Goal: Task Accomplishment & Management: Complete application form

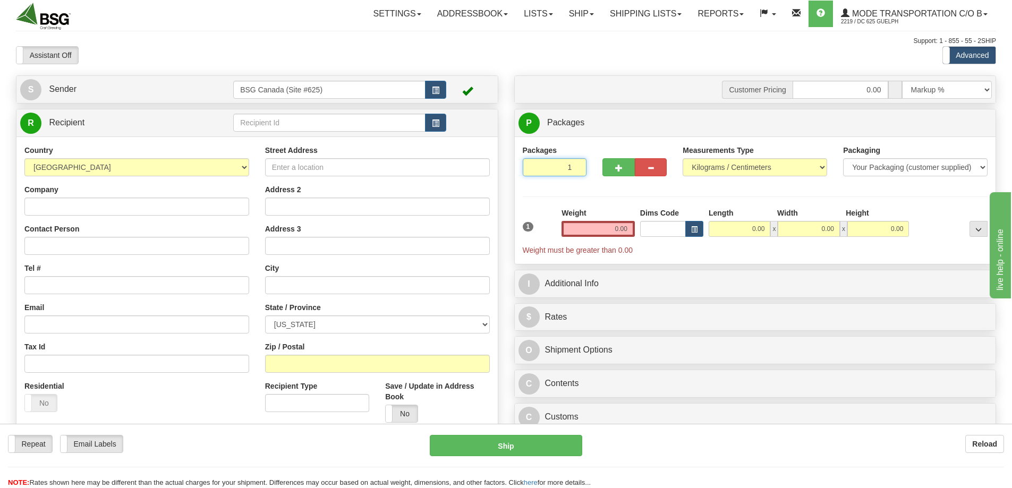
click at [554, 166] on input "1" at bounding box center [554, 167] width 64 height 18
type input "4"
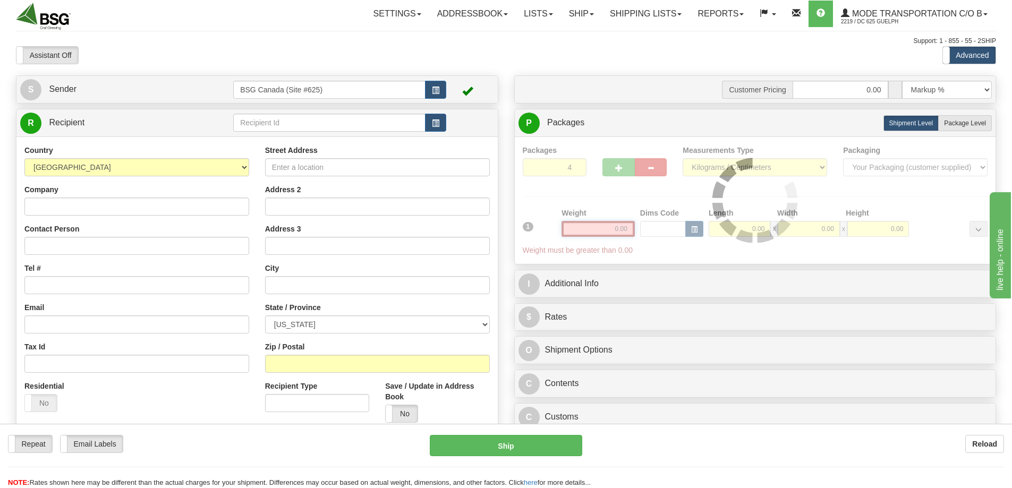
click at [591, 236] on div "Packages 4 1 Measurements Type" at bounding box center [754, 200] width 465 height 111
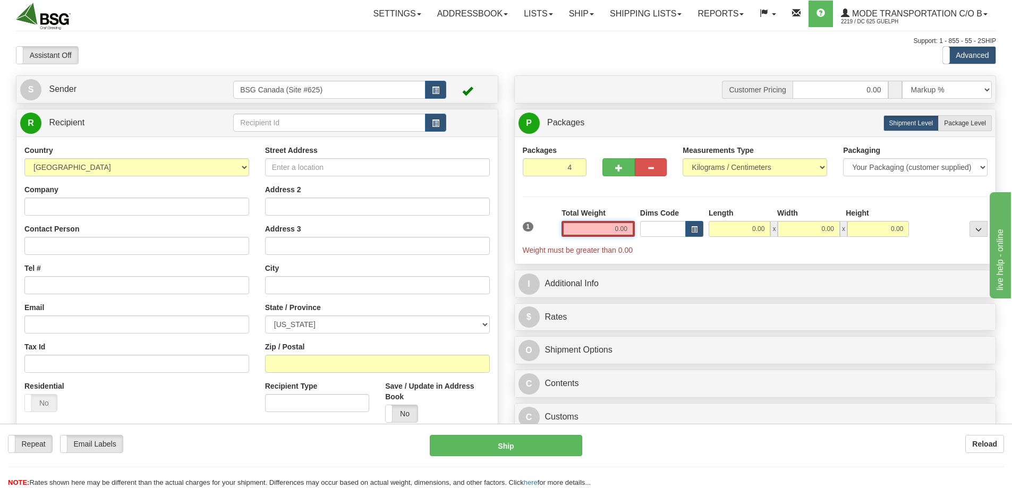
click at [591, 229] on input "0.00" at bounding box center [597, 229] width 73 height 16
click at [591, 229] on input "text" at bounding box center [597, 229] width 73 height 16
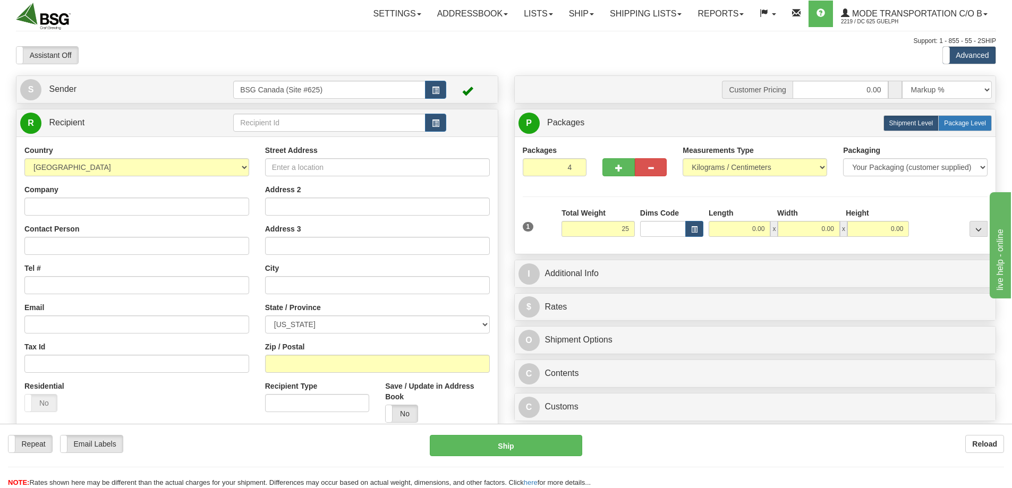
type input "25.00"
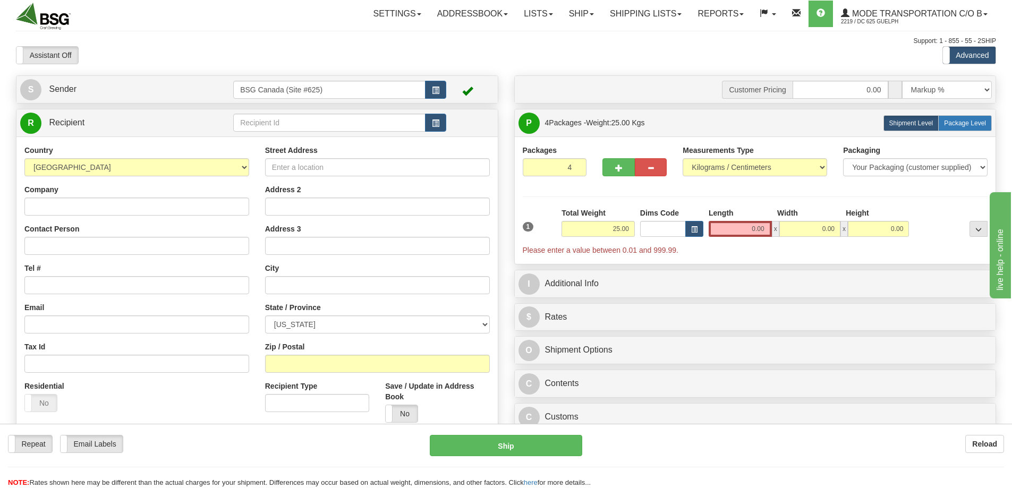
click at [962, 115] on label "Package Level Pack.." at bounding box center [965, 123] width 54 height 16
radio input "true"
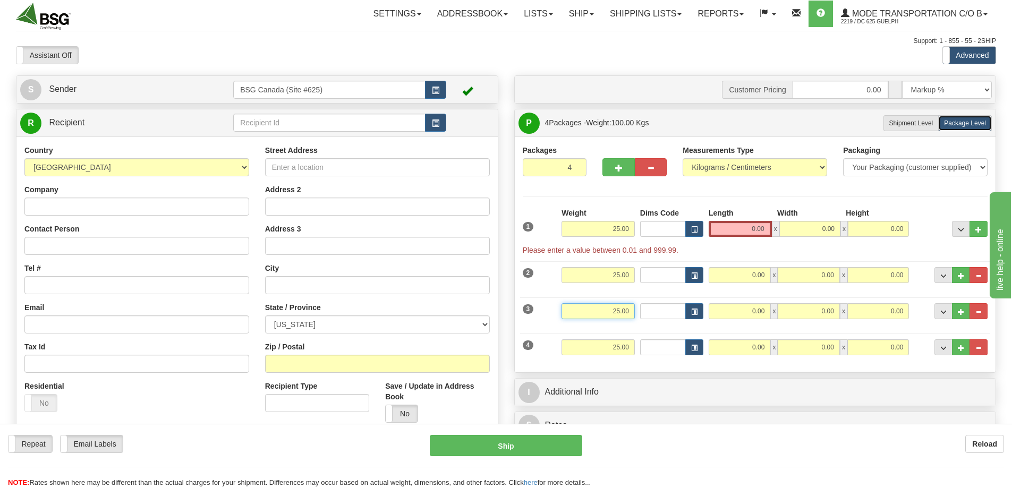
click at [607, 309] on input "25.00" at bounding box center [597, 311] width 73 height 16
type input "20.00"
click at [588, 349] on input "25.00" at bounding box center [597, 347] width 73 height 16
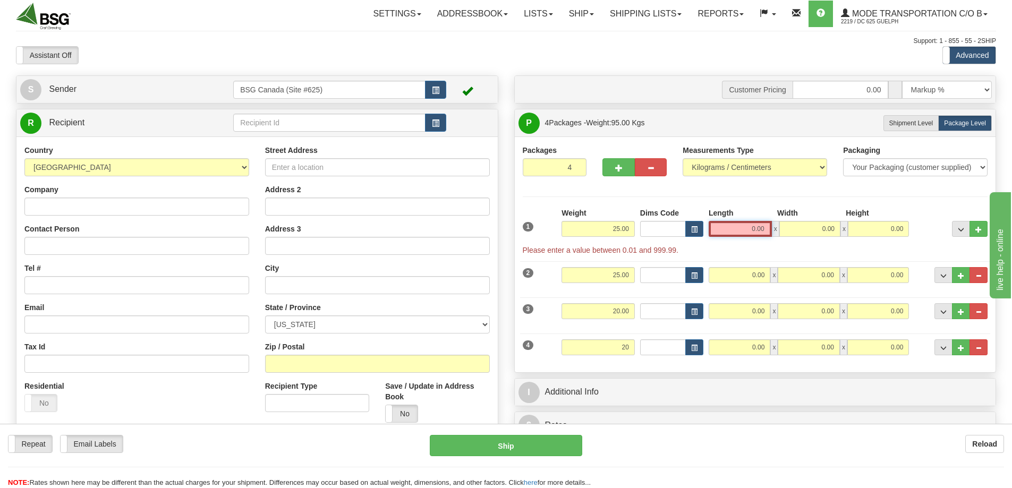
type input "20.00"
click at [730, 227] on input "0.00" at bounding box center [739, 229] width 63 height 16
click at [730, 227] on input "Length" at bounding box center [739, 229] width 63 height 16
type input "0.00"
click at [802, 192] on div "Packages 4 4 Measurements Type" at bounding box center [754, 254] width 465 height 219
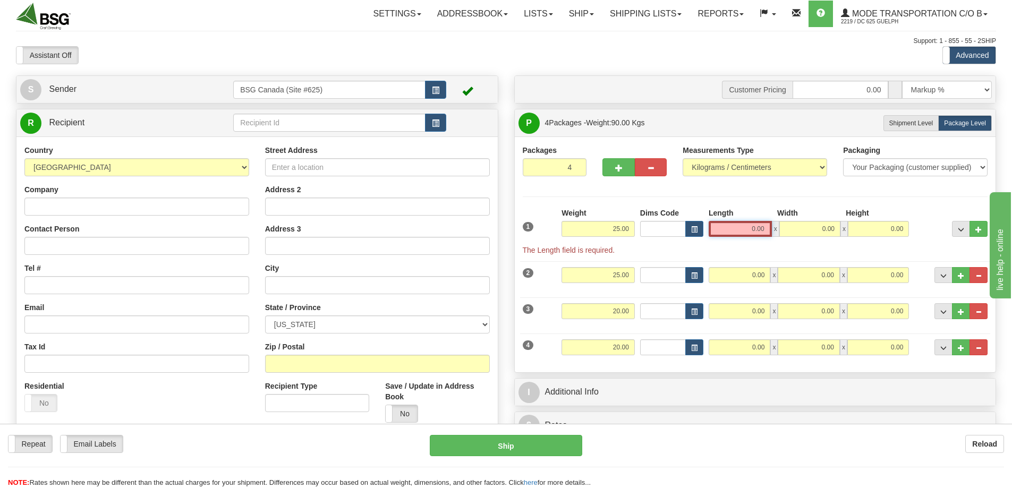
click at [745, 230] on input "0.00" at bounding box center [739, 229] width 63 height 16
click at [745, 230] on input "Length" at bounding box center [739, 229] width 63 height 16
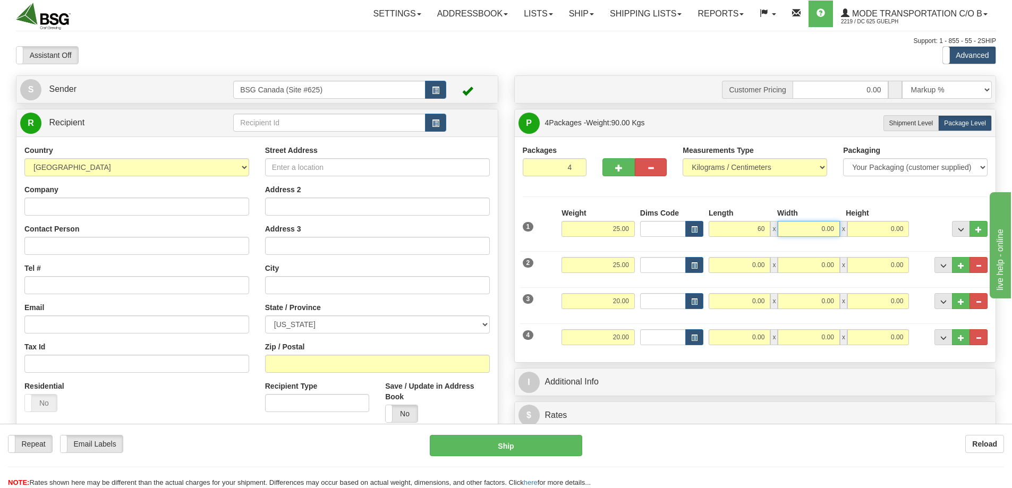
type input "60.00"
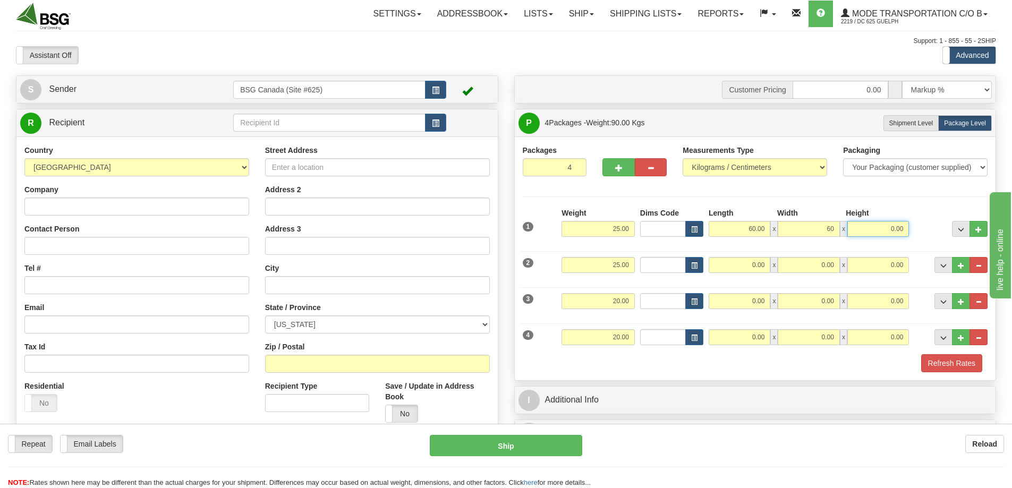
type input "60.00"
click at [748, 269] on input "0.00" at bounding box center [739, 265] width 62 height 16
click at [748, 269] on input "Length" at bounding box center [739, 265] width 62 height 16
type input "0.00"
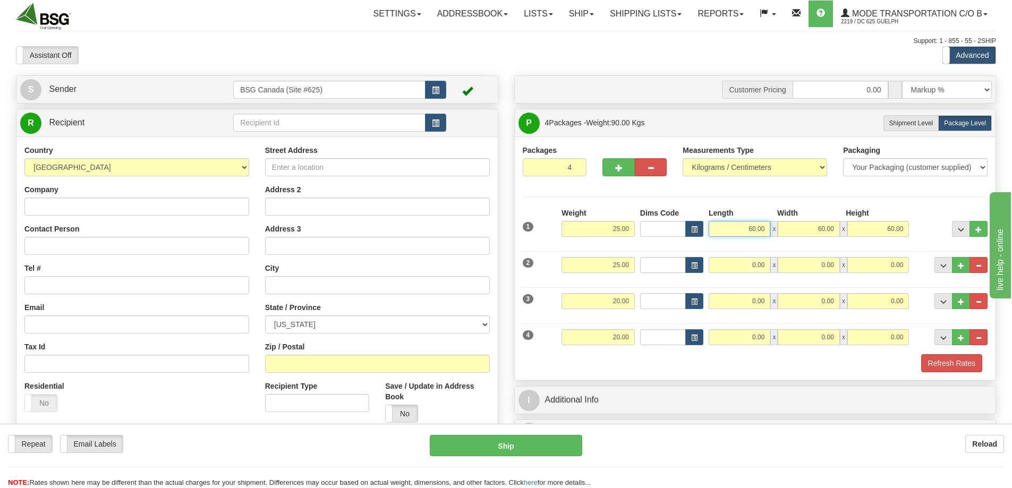
click at [740, 226] on input "60.00" at bounding box center [739, 229] width 62 height 16
type input "65.00"
click at [810, 228] on input "60.00" at bounding box center [808, 229] width 62 height 16
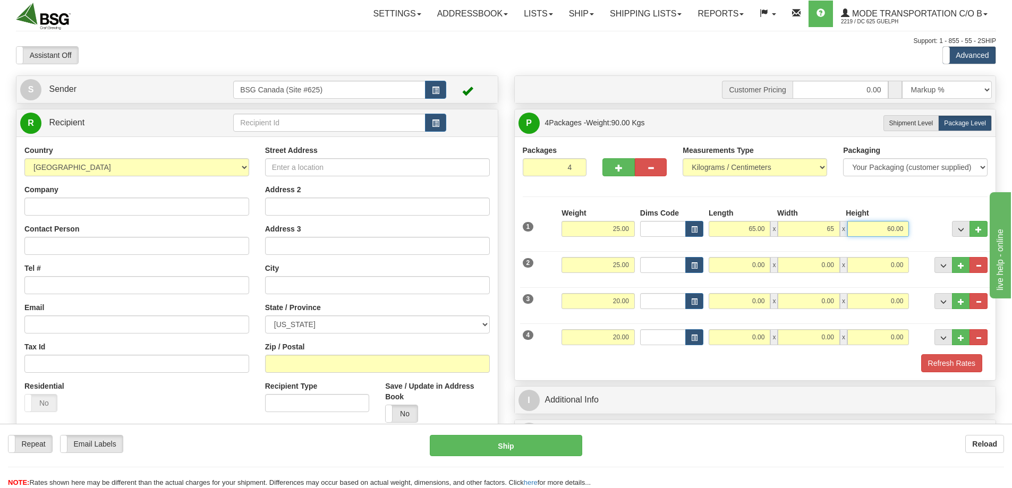
type input "65.00"
click at [737, 262] on input "0.00" at bounding box center [739, 265] width 62 height 16
click at [737, 262] on input "Length" at bounding box center [739, 265] width 62 height 16
type input "65.00"
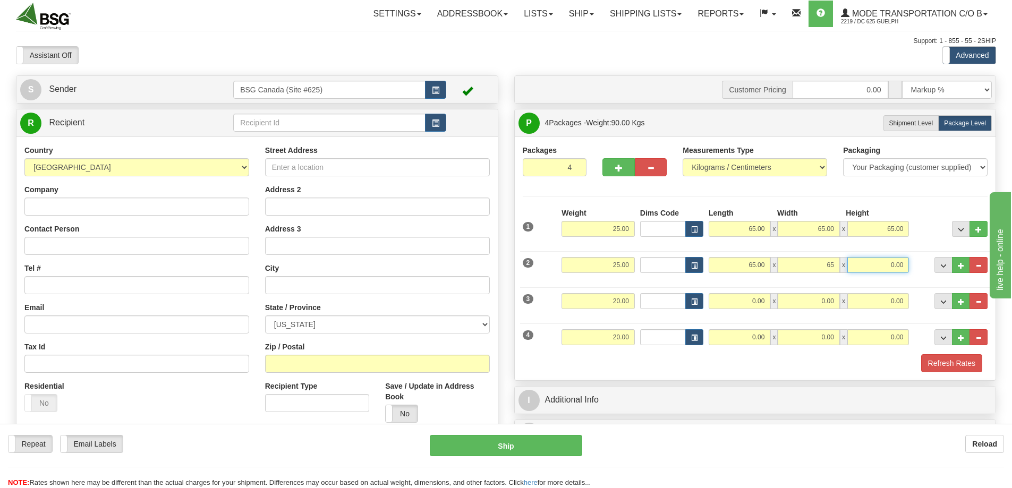
type input "65.00"
click at [738, 306] on input "0.00" at bounding box center [739, 301] width 62 height 16
click at [738, 306] on input "Length" at bounding box center [739, 301] width 62 height 16
type input "30.00"
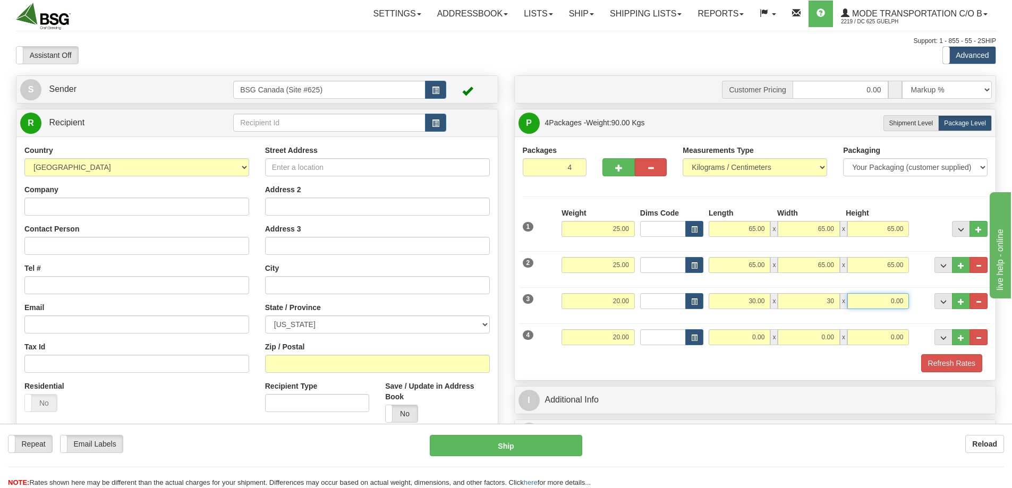
type input "30.00"
type input "6"
type input "70.00"
click at [737, 341] on input "0.00" at bounding box center [739, 337] width 62 height 16
click at [737, 341] on input "Length" at bounding box center [739, 337] width 62 height 16
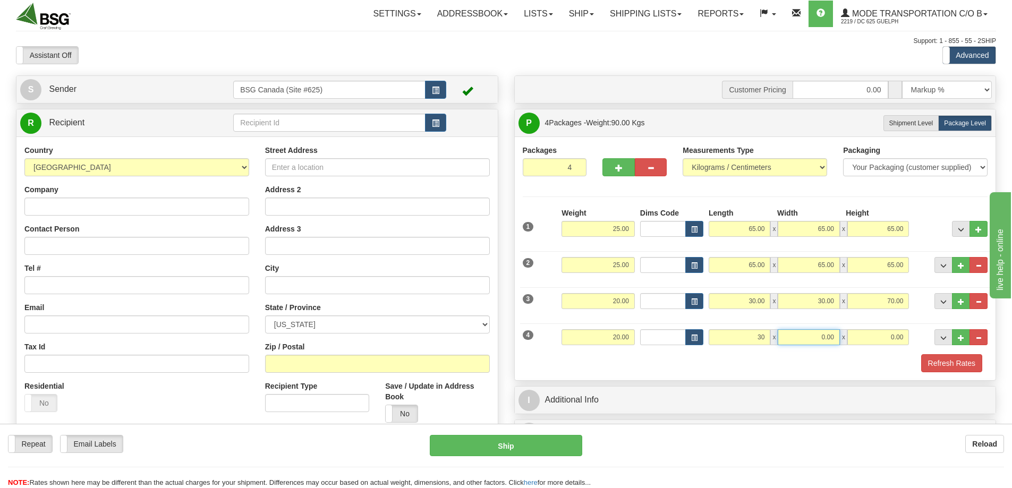
type input "30.00"
type input "70.00"
click at [307, 118] on input "text" at bounding box center [329, 123] width 192 height 18
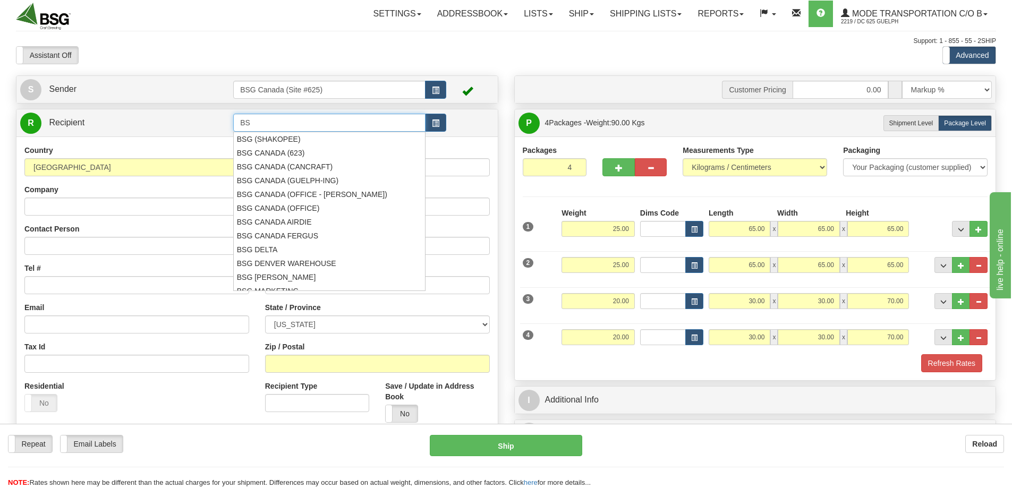
type input "B"
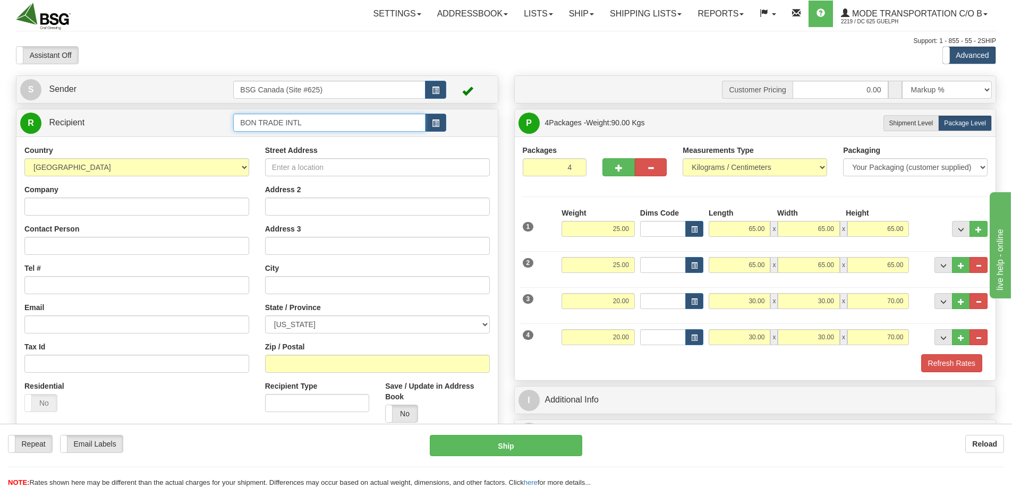
type input "BON TRADE INTL"
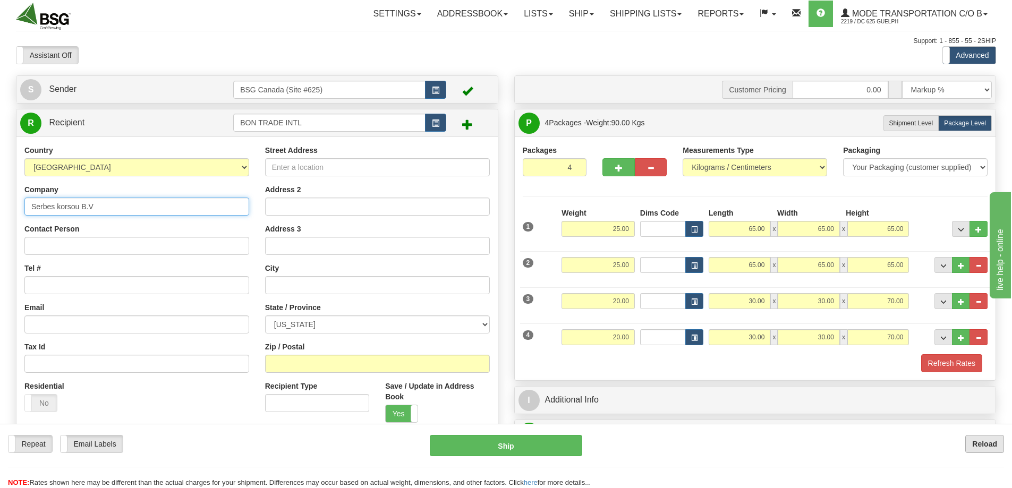
type input "Serbes korsou B.V"
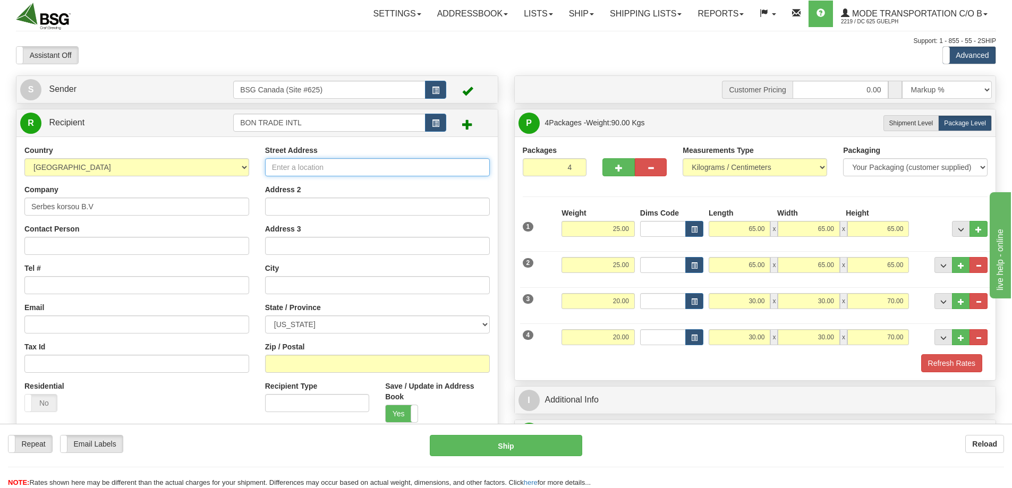
click at [347, 160] on input "Street Address" at bounding box center [377, 167] width 225 height 18
type input "[STREET_ADDRESS]"
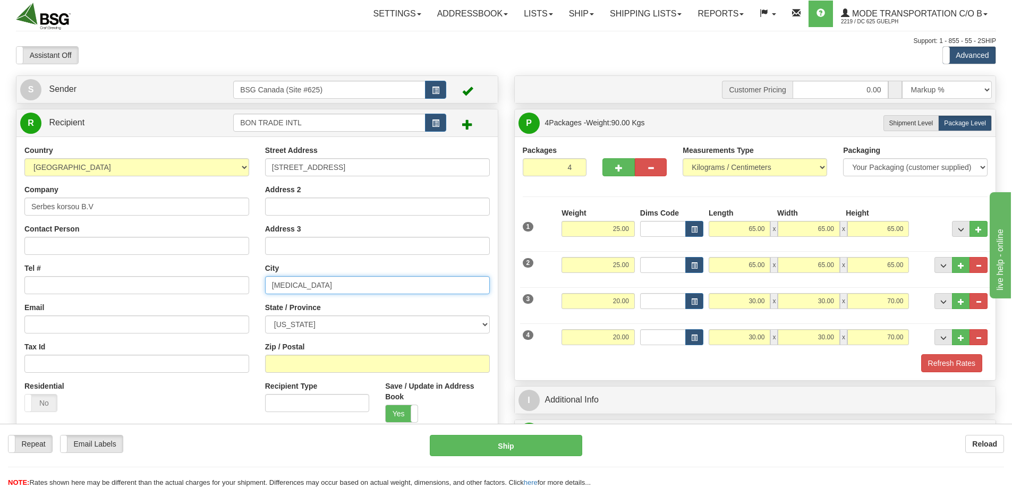
type input "[MEDICAL_DATA]"
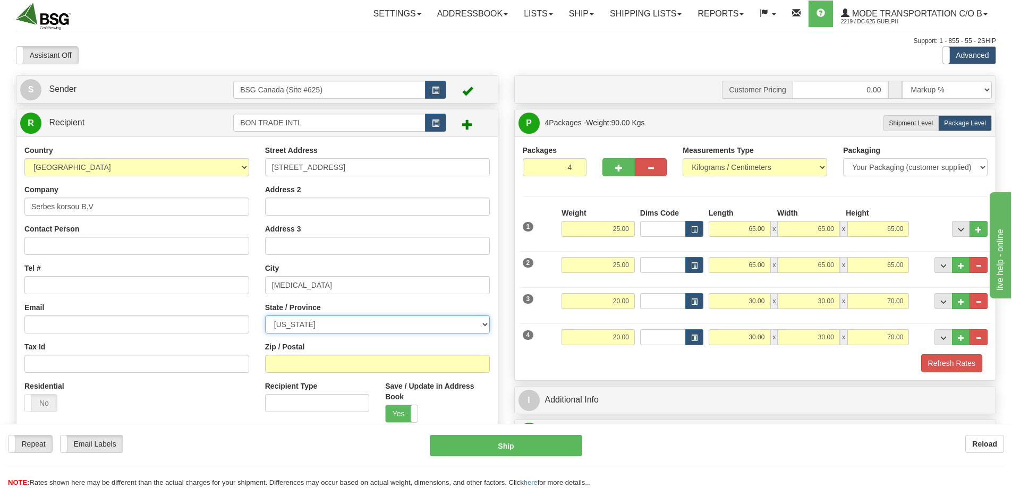
select select "FL"
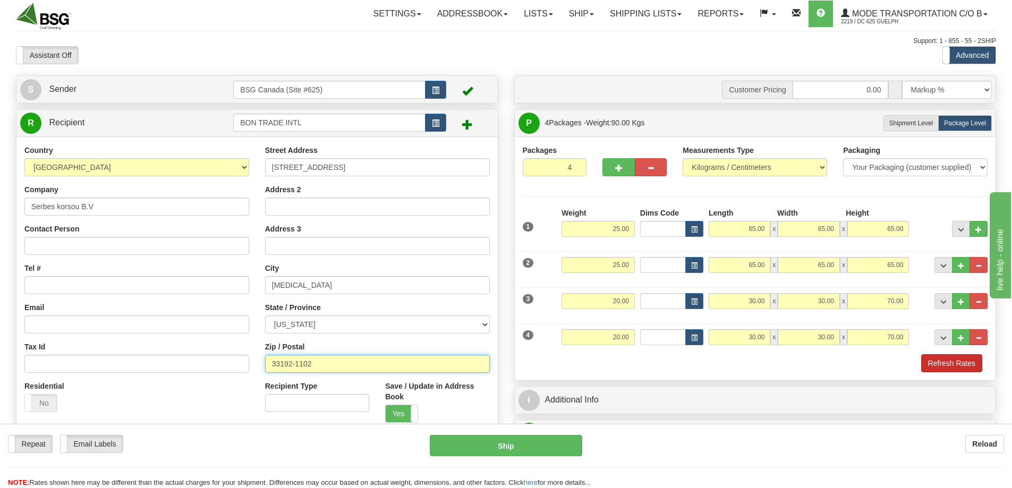
type input "33192-1102"
click at [938, 363] on button "Refresh Rates" at bounding box center [951, 363] width 61 height 18
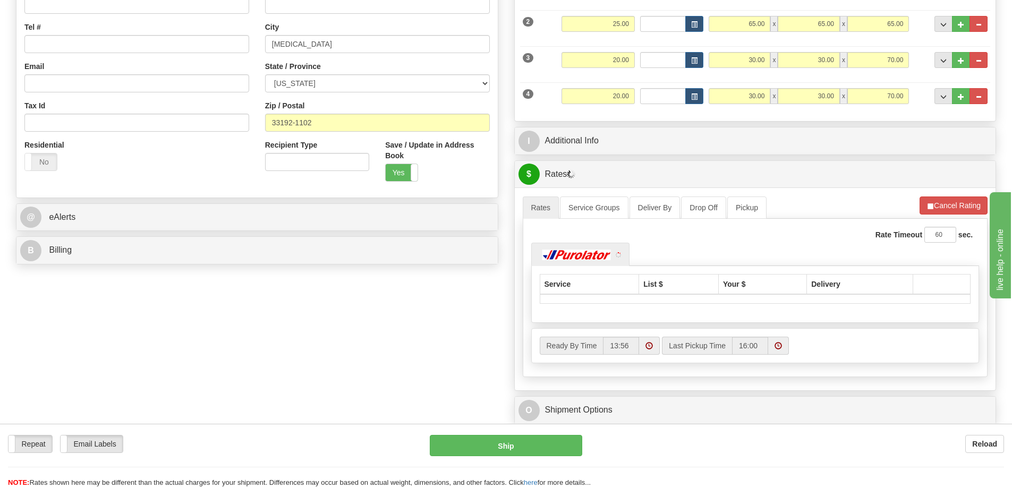
scroll to position [265, 0]
